Goal: Task Accomplishment & Management: Complete application form

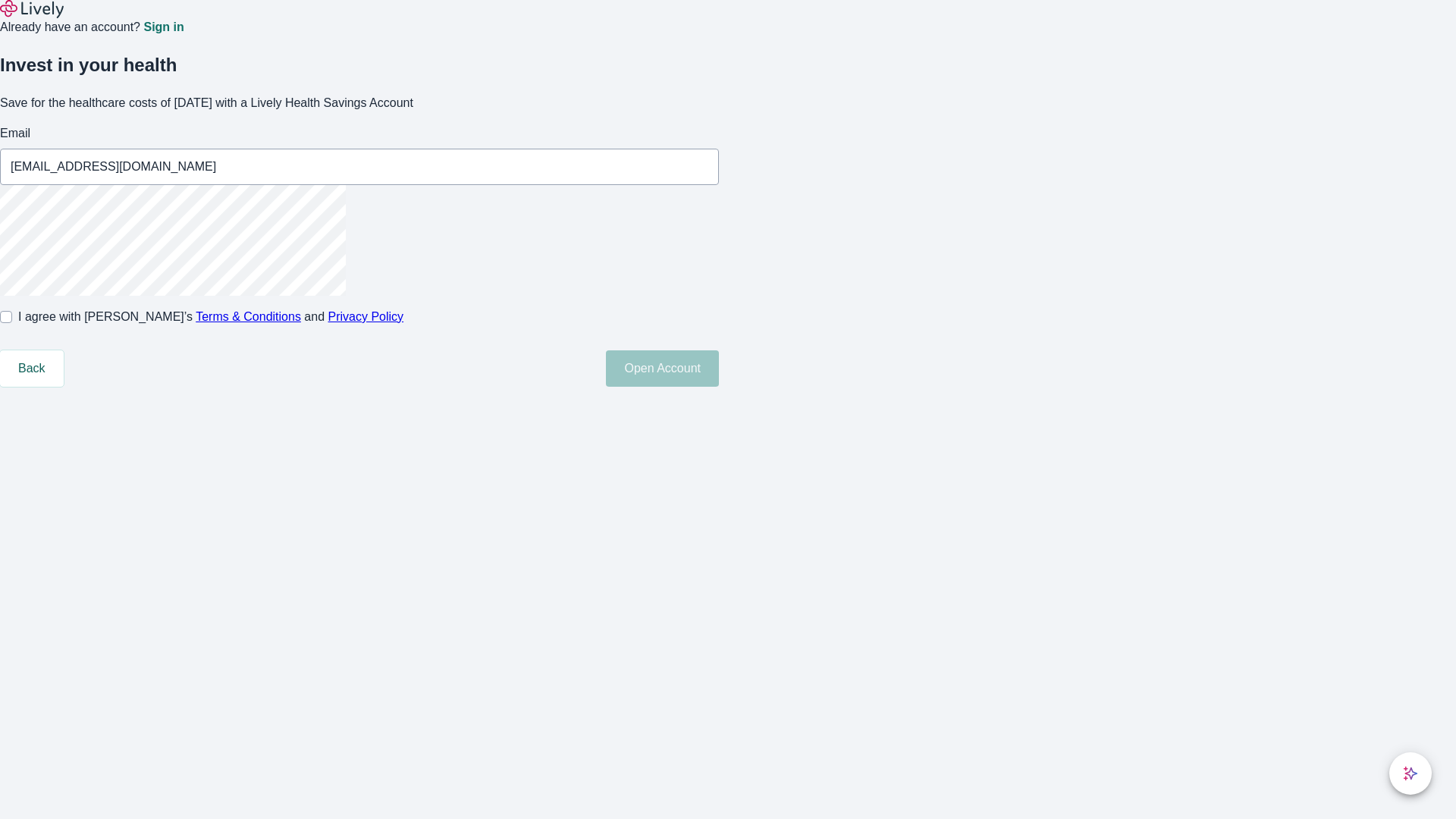
click at [12, 323] on input "I agree with Lively’s Terms & Conditions and Privacy Policy" at bounding box center [6, 317] width 12 height 12
checkbox input "true"
click at [719, 387] on button "Open Account" at bounding box center [662, 368] width 113 height 36
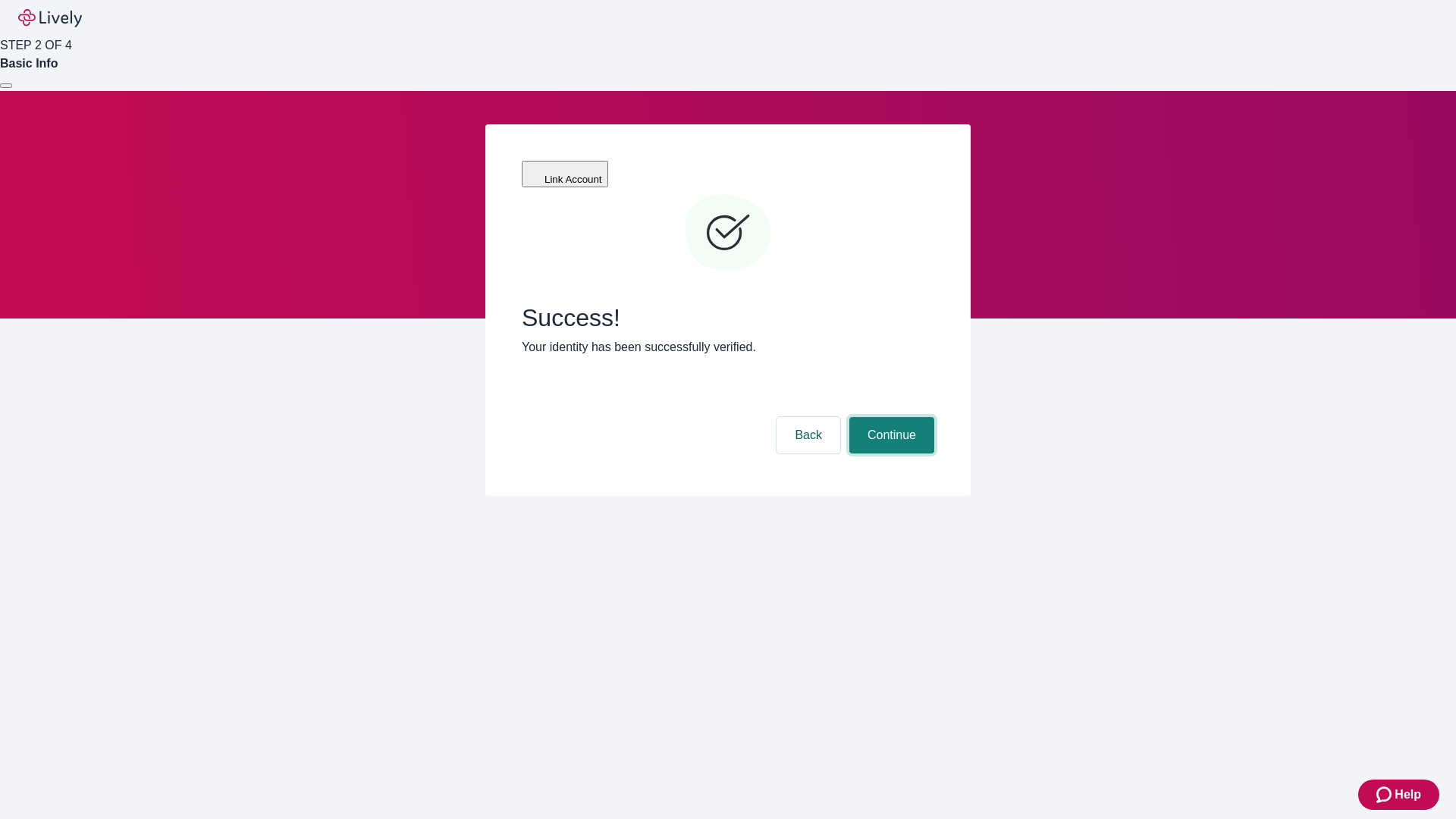
click at [890, 417] on button "Continue" at bounding box center [891, 436] width 85 height 36
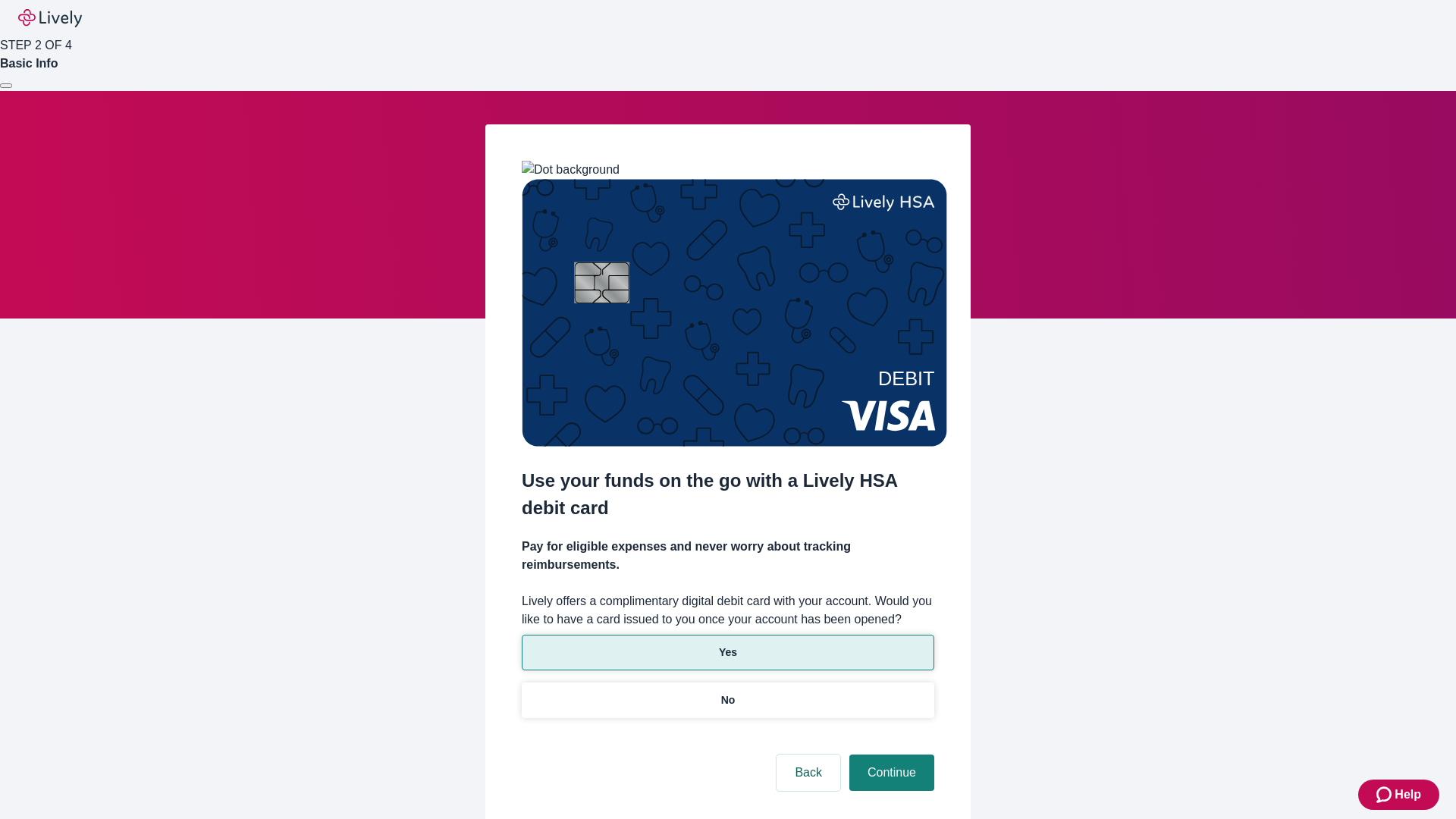
click at [727, 645] on p "Yes" at bounding box center [728, 653] width 18 height 16
click at [890, 755] on button "Continue" at bounding box center [891, 773] width 85 height 36
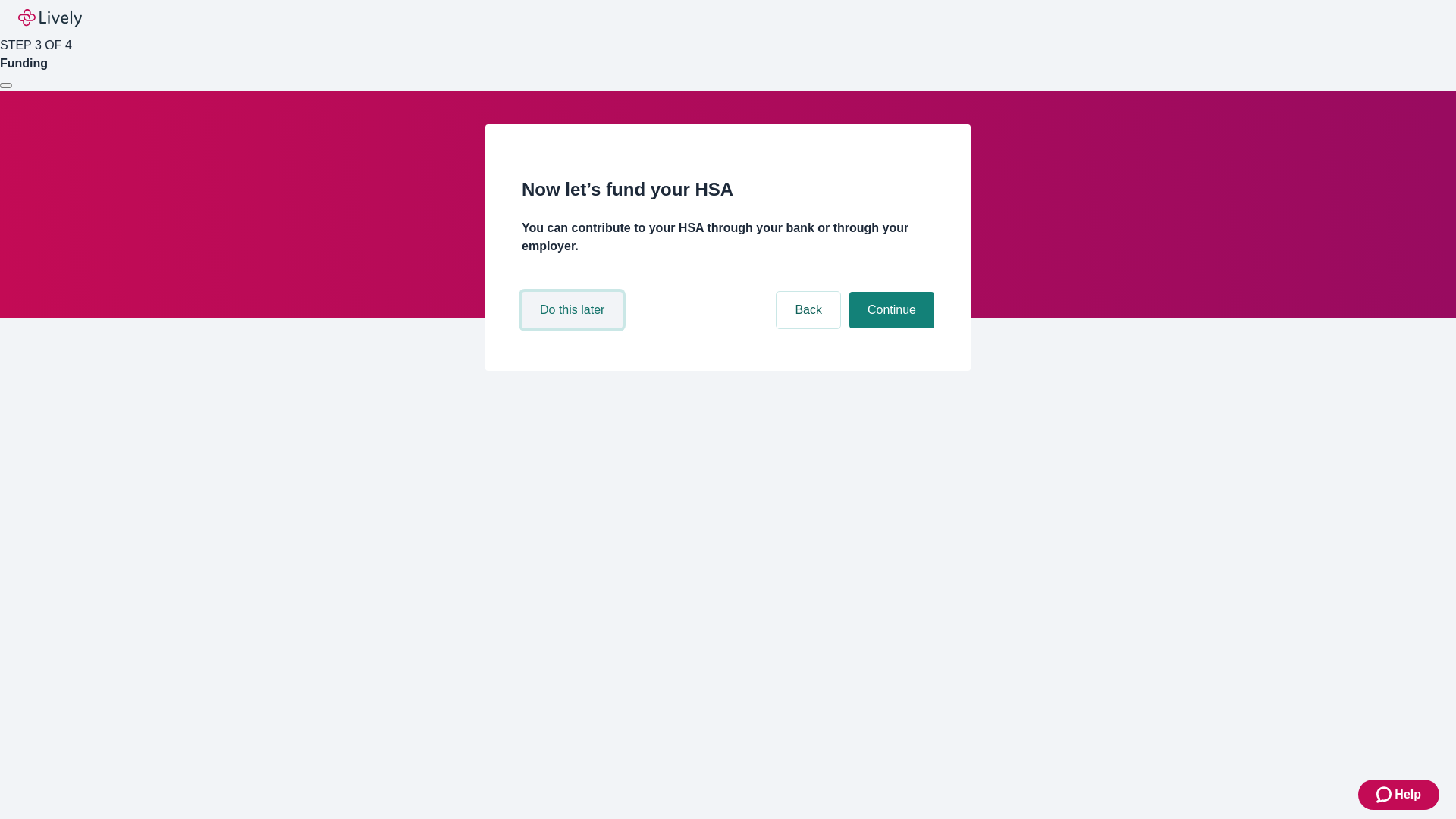
click at [574, 329] on button "Do this later" at bounding box center [572, 310] width 101 height 36
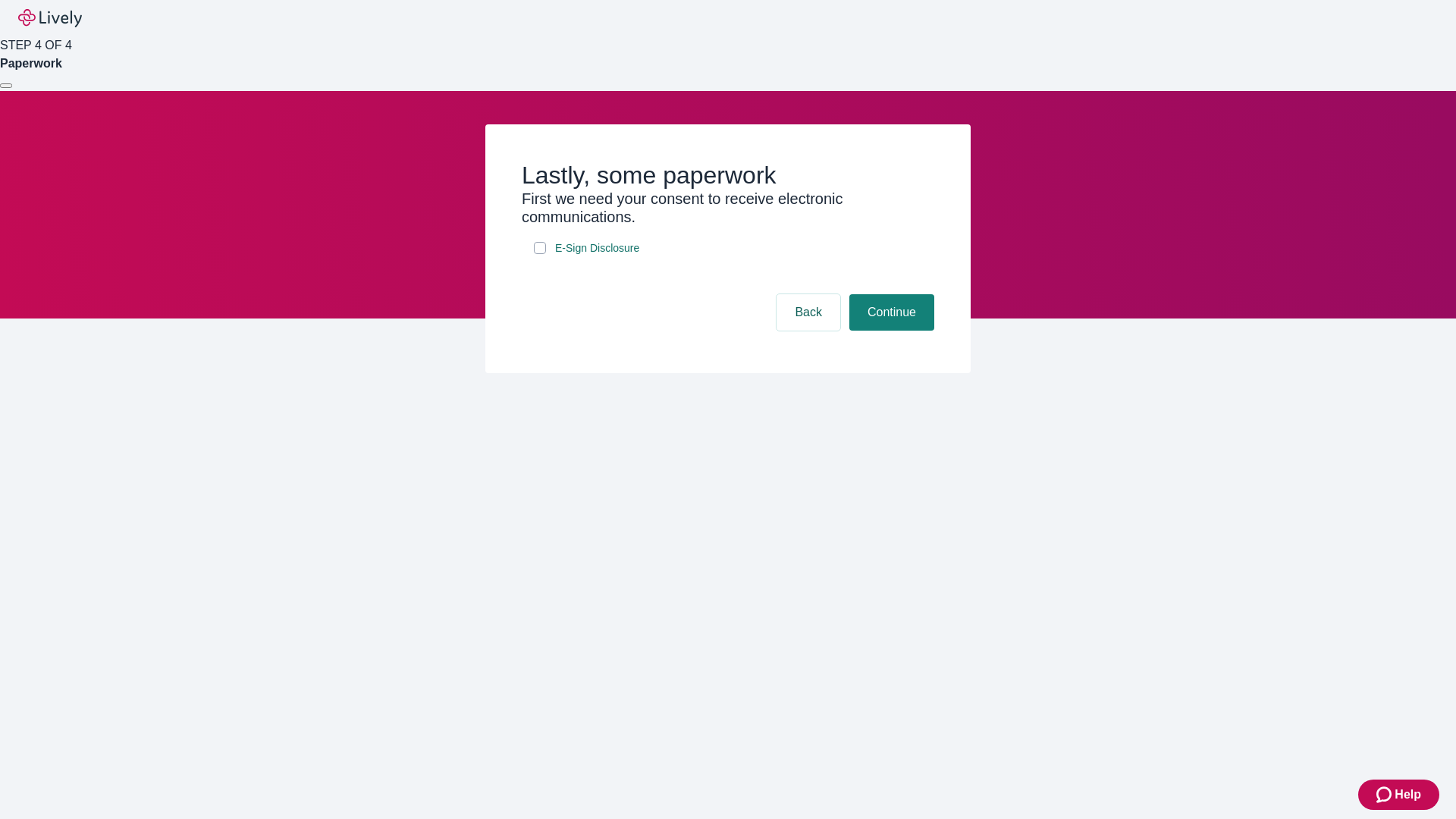
click at [540, 254] on input "E-Sign Disclosure" at bounding box center [539, 247] width 12 height 12
checkbox input "true"
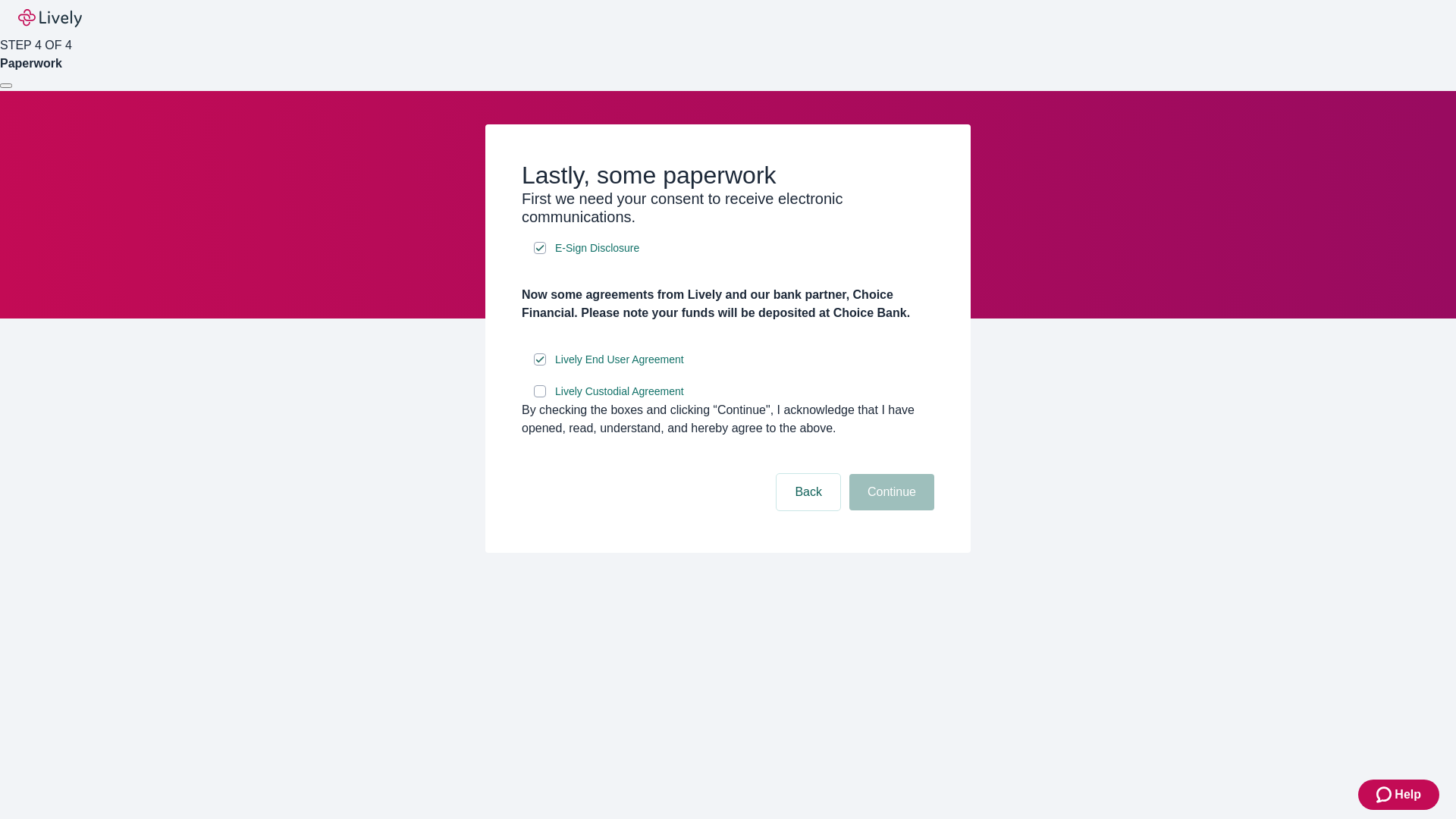
click at [540, 398] on input "Lively Custodial Agreement" at bounding box center [539, 390] width 12 height 12
checkbox input "true"
click at [890, 510] on button "Continue" at bounding box center [891, 492] width 85 height 36
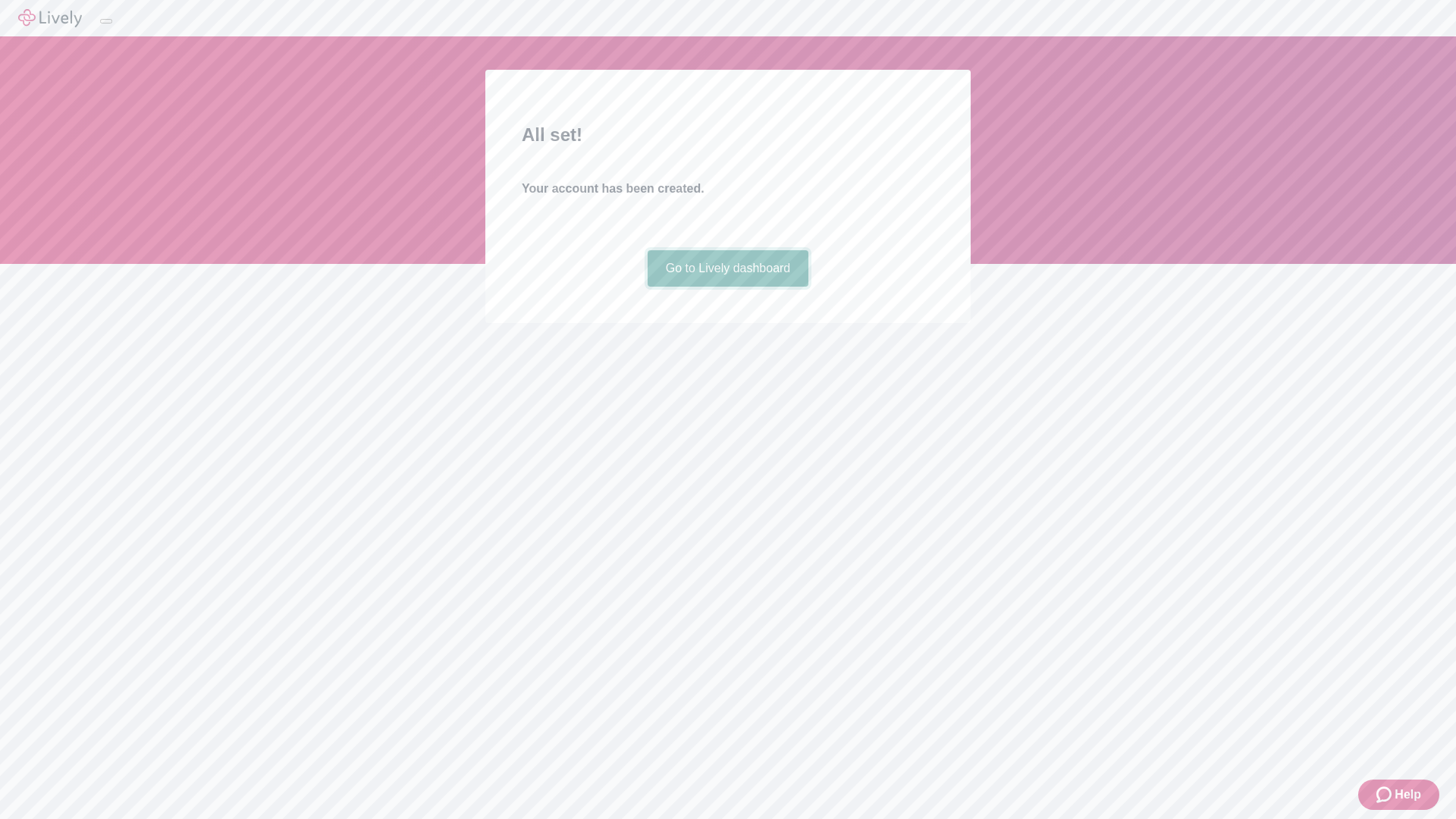
click at [727, 287] on link "Go to Lively dashboard" at bounding box center [729, 269] width 162 height 36
